Goal: Task Accomplishment & Management: Manage account settings

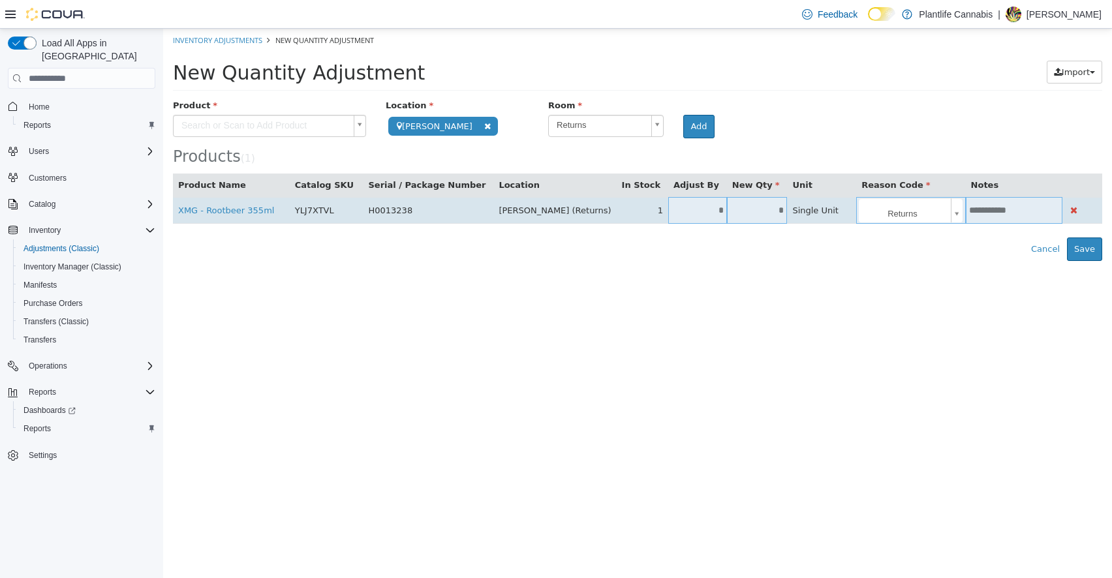
click at [676, 215] on input "*" at bounding box center [697, 211] width 59 height 10
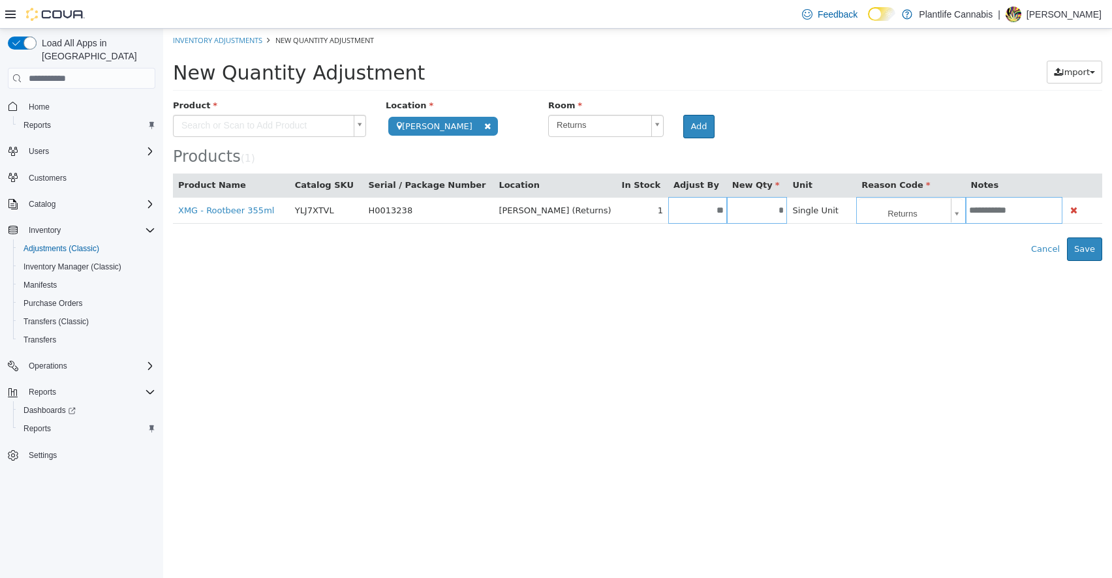
type input "**"
type input "*"
click at [683, 228] on div "**********" at bounding box center [638, 180] width 930 height 162
click at [1078, 252] on button "Save" at bounding box center [1084, 249] width 35 height 23
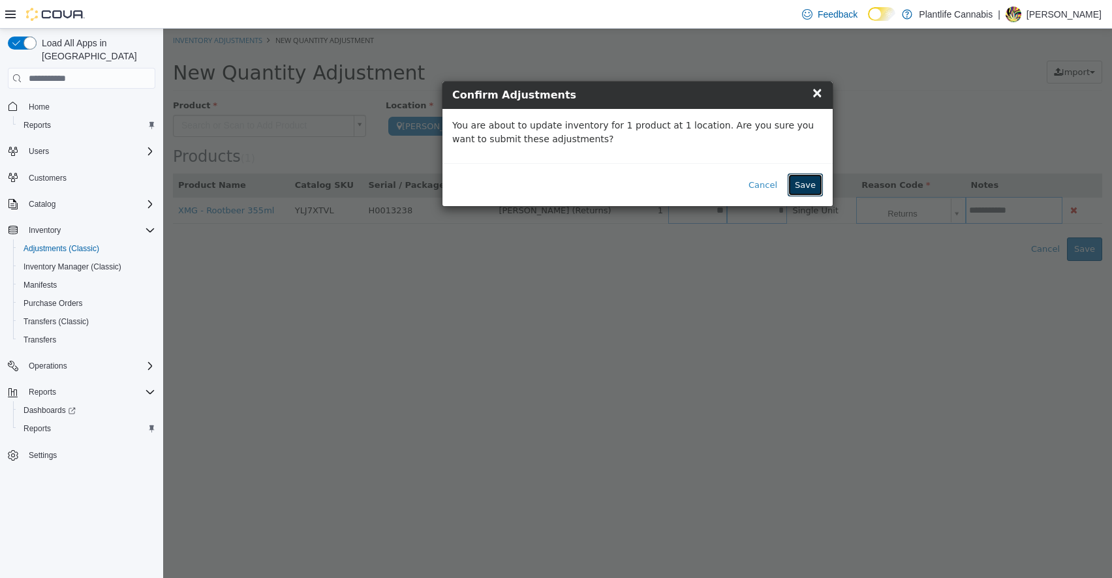
click at [819, 180] on button "Save" at bounding box center [805, 185] width 35 height 23
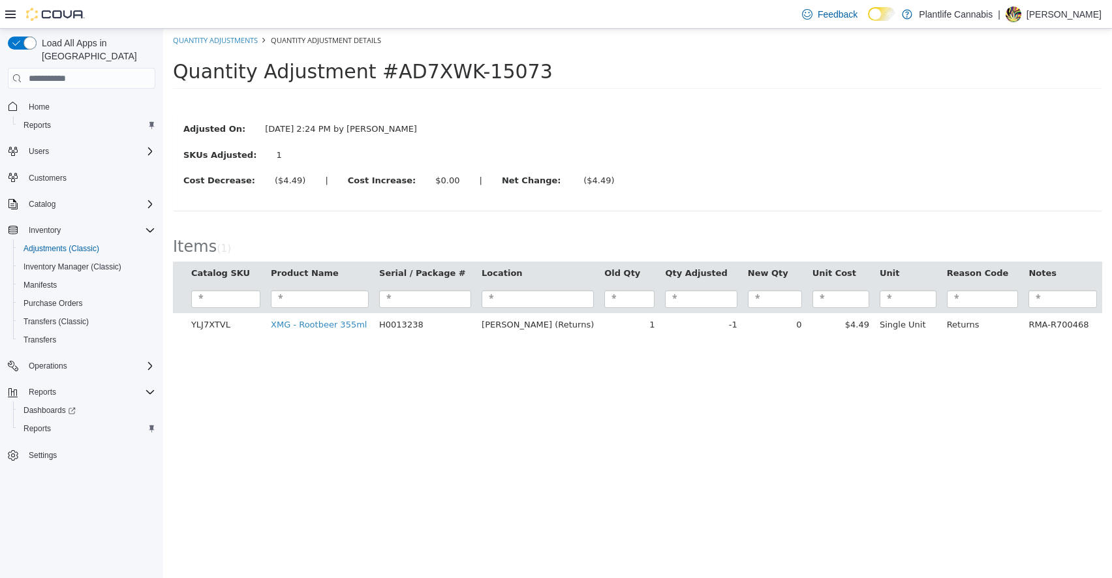
drag, startPoint x: 358, startPoint y: 72, endPoint x: 514, endPoint y: 68, distance: 156.1
click at [514, 68] on div "Quantity Adjustment #AD7XWK-15073" at bounding box center [627, 72] width 909 height 22
copy span "#AD7XWK-15073"
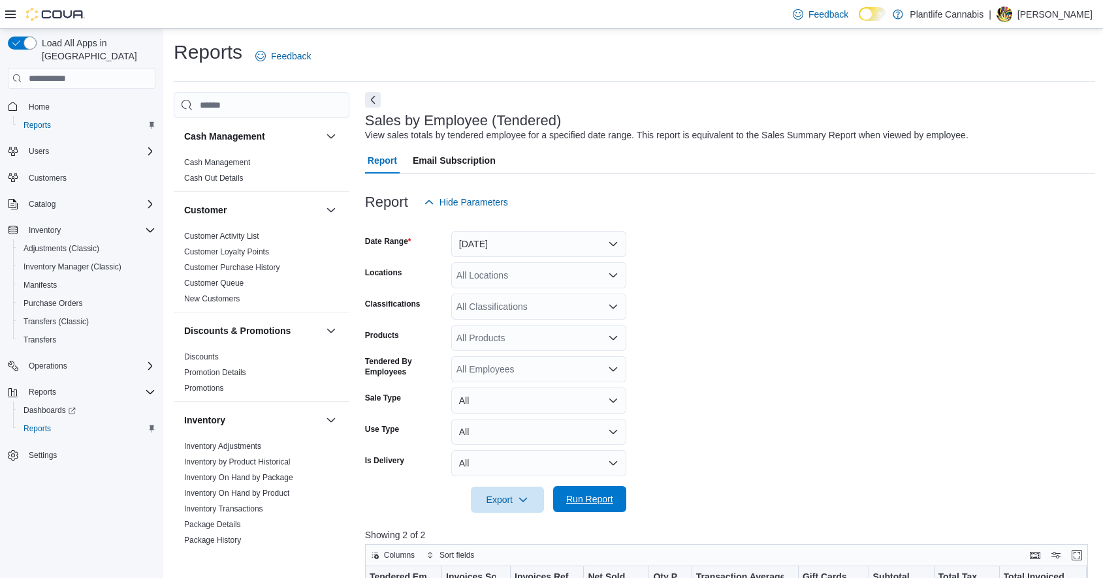
scroll to position [326, 0]
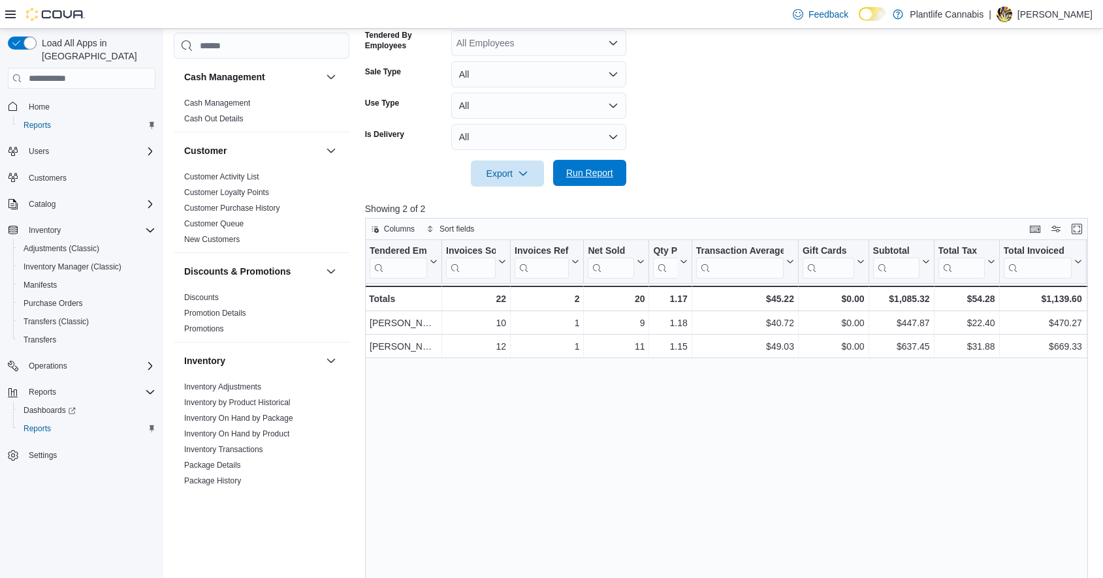
click at [608, 170] on span "Run Report" at bounding box center [589, 172] width 47 height 13
